Goal: Information Seeking & Learning: Learn about a topic

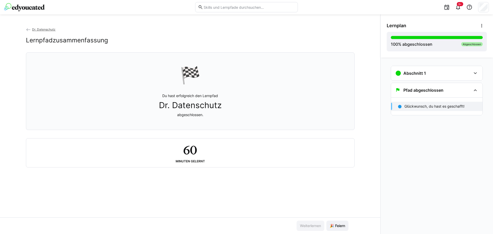
click at [40, 6] on img at bounding box center [24, 7] width 41 height 8
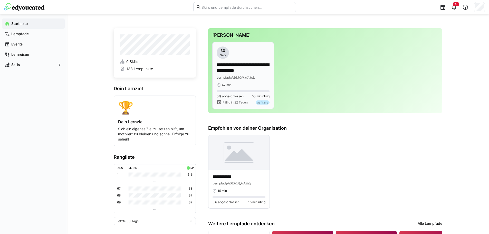
click at [252, 72] on p "**********" at bounding box center [243, 68] width 53 height 12
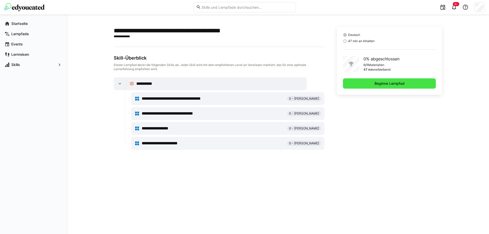
click at [387, 79] on span "Beginne Lernpfad" at bounding box center [389, 83] width 93 height 10
